Goal: Navigation & Orientation: Find specific page/section

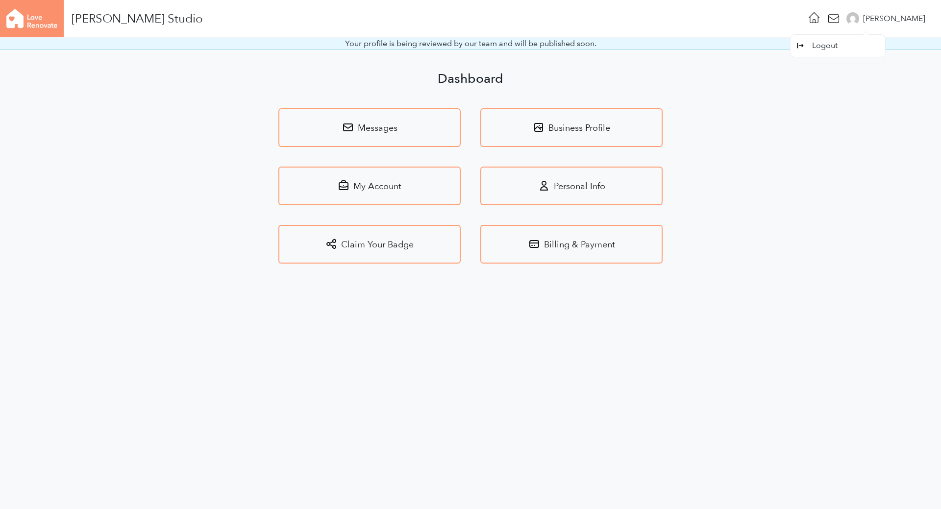
click at [918, 19] on div "[PERSON_NAME]" at bounding box center [894, 19] width 62 height 12
click at [49, 23] on img at bounding box center [32, 18] width 64 height 37
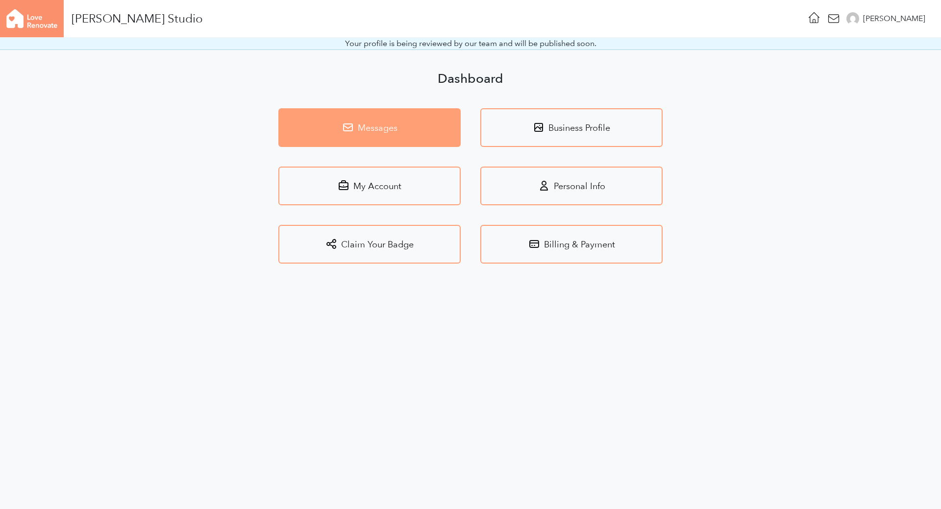
click at [393, 125] on link "Messages" at bounding box center [369, 127] width 182 height 39
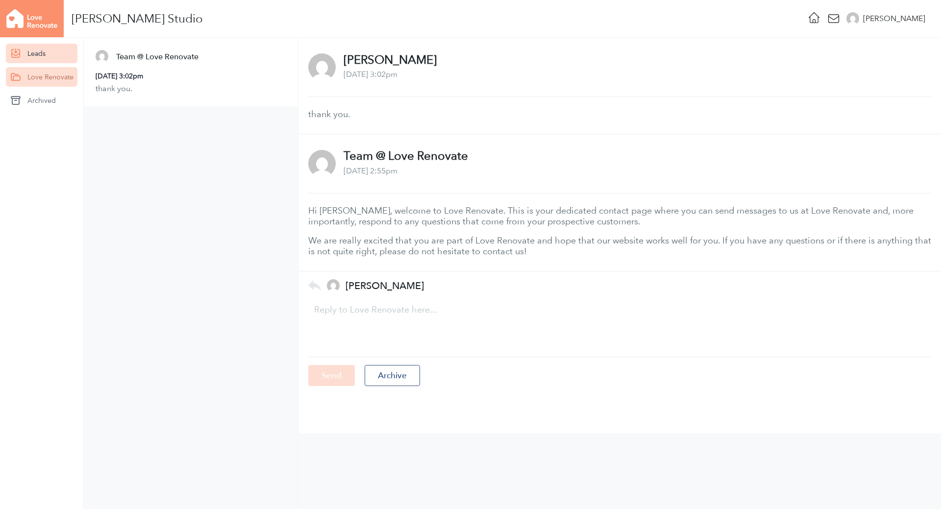
click at [41, 54] on link "Leads" at bounding box center [42, 54] width 72 height 20
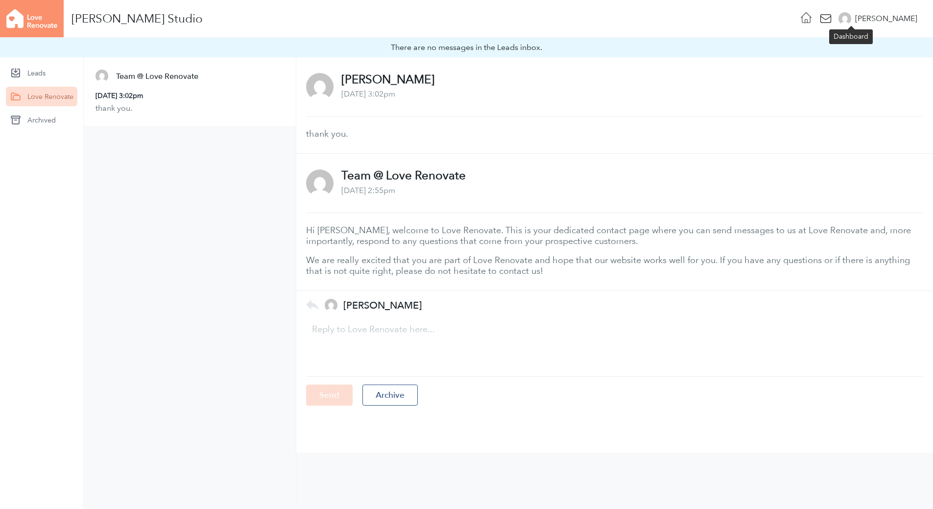
click at [813, 18] on icon at bounding box center [807, 18] width 14 height 14
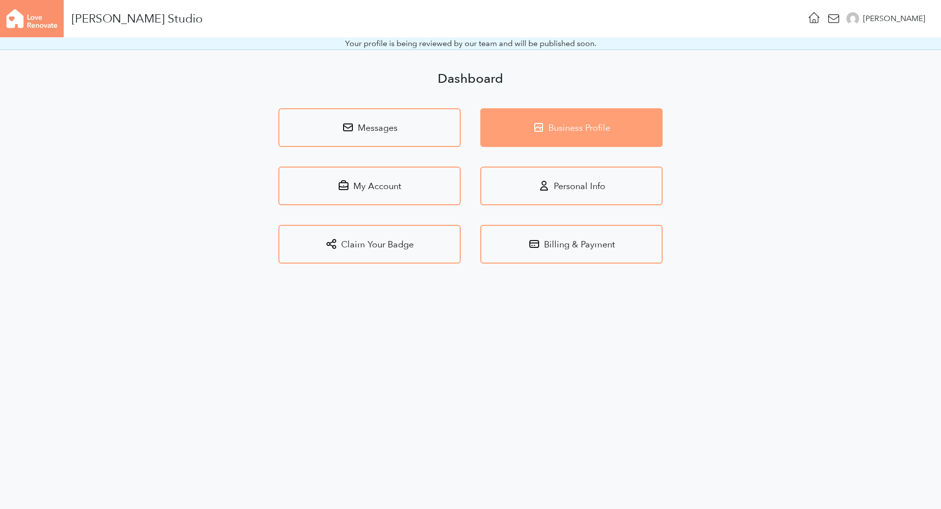
click at [559, 117] on link "Business Profile" at bounding box center [571, 127] width 182 height 39
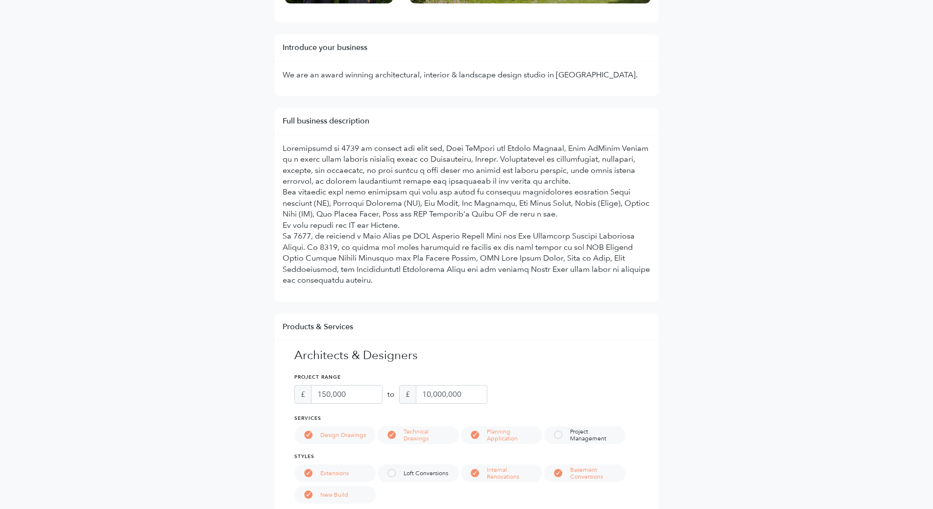
scroll to position [70, 0]
